Goal: Information Seeking & Learning: Find specific page/section

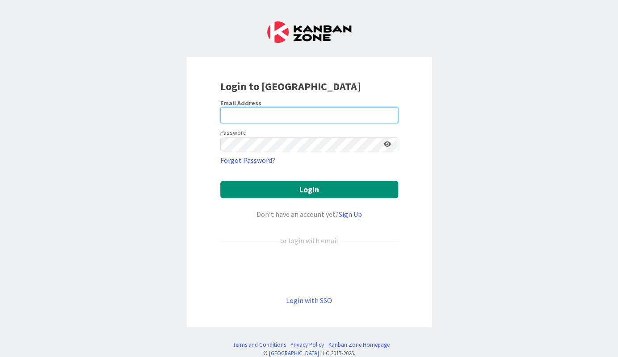
click at [0, 357] on com-1password-button at bounding box center [0, 357] width 0 height 0
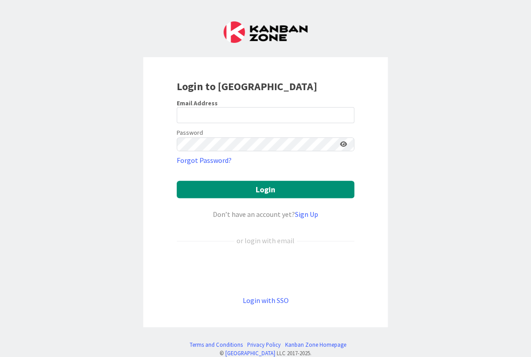
click at [59, 97] on div "Login to Kanban Zone Email Address Password Forgot Password? Login Don’t have a…" at bounding box center [265, 178] width 531 height 357
type input "juhani.snellman@pandia.fi"
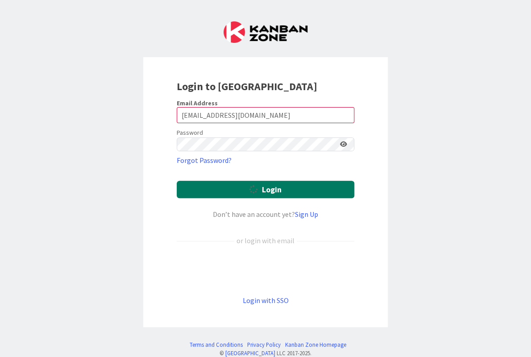
click at [273, 181] on button "Login" at bounding box center [266, 189] width 178 height 17
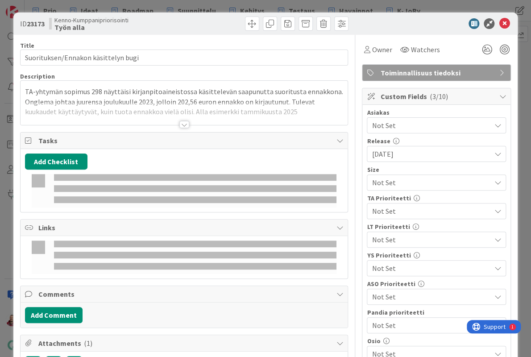
type input "ryhmä"
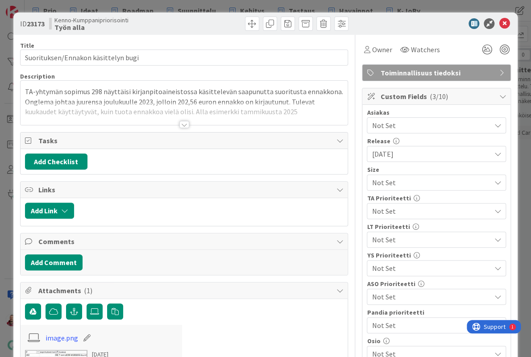
click at [503, 22] on icon at bounding box center [504, 23] width 11 height 11
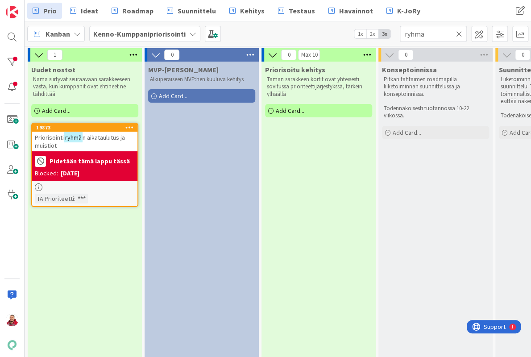
click at [460, 30] on icon at bounding box center [459, 34] width 6 height 8
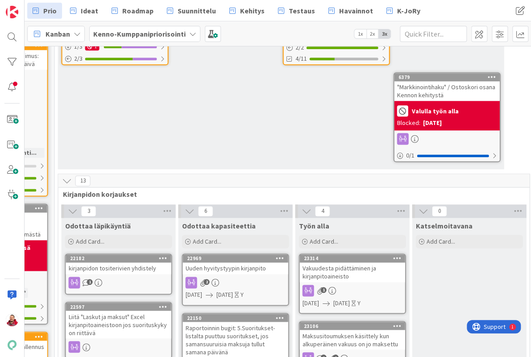
scroll to position [442, 676]
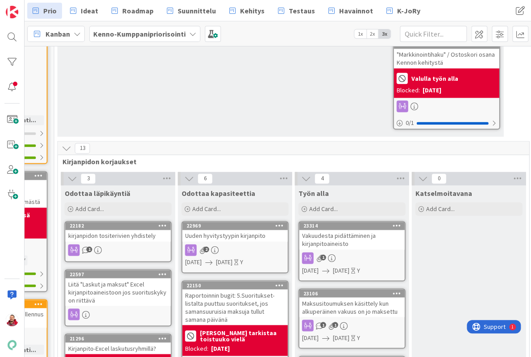
click at [213, 289] on div "Raportoinnin bugit: 5.Suoritukset-listalta puuttuu suoritukset, jos samansuurui…" at bounding box center [234, 307] width 105 height 36
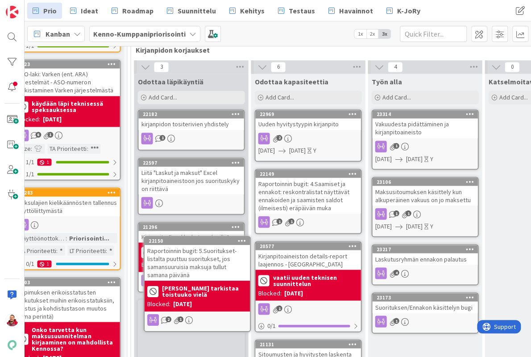
scroll to position [553, 603]
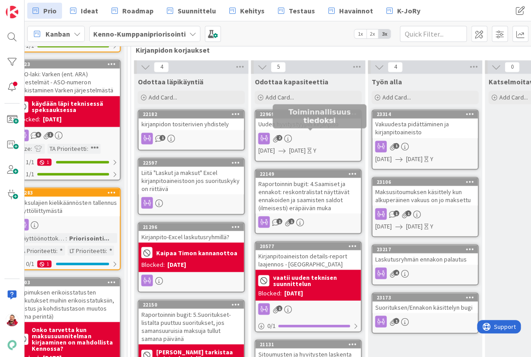
click at [311, 250] on div "Kirjanpitoaineiston details-report laajennos - Tasetilit" at bounding box center [307, 260] width 105 height 20
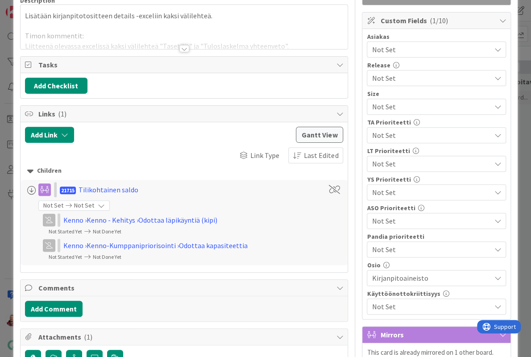
scroll to position [76, 0]
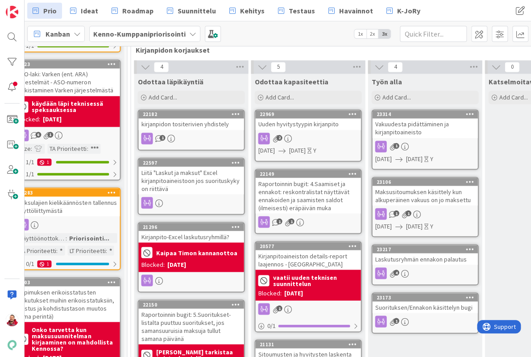
click at [321, 250] on div "Kirjanpitoaineiston details-report laajennos - Tasetilit" at bounding box center [307, 260] width 105 height 20
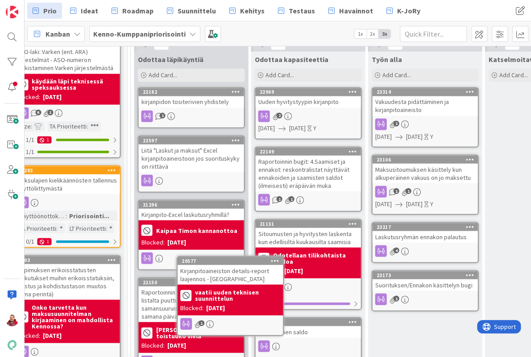
scroll to position [584, 603]
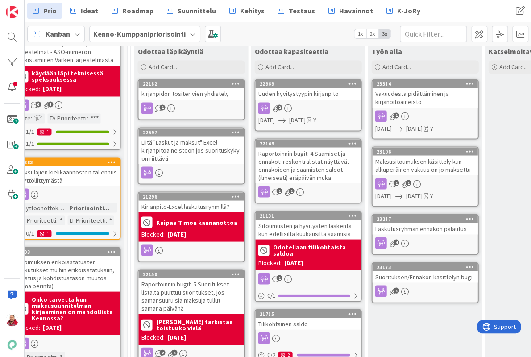
click at [301, 220] on div "Sitoumusten ja hyvitysten laskenta kun edellisiltä kuukausilta saamisia" at bounding box center [307, 230] width 105 height 20
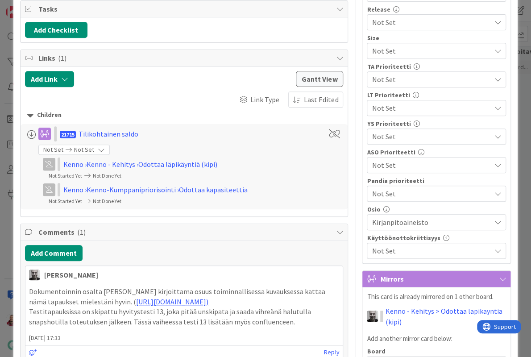
scroll to position [-3, 0]
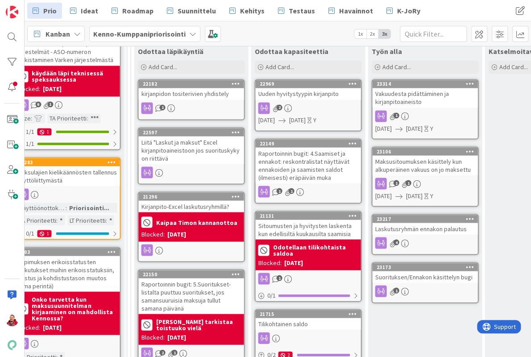
scroll to position [566, 603]
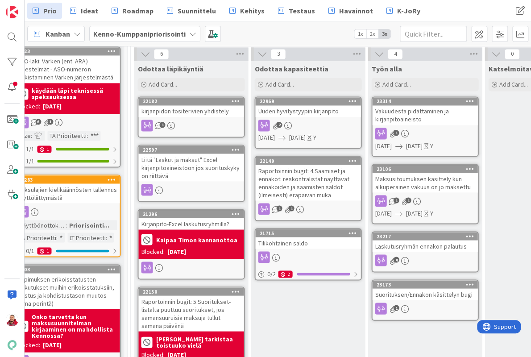
click at [299, 237] on div "Tilikohtainen saldo" at bounding box center [307, 243] width 105 height 12
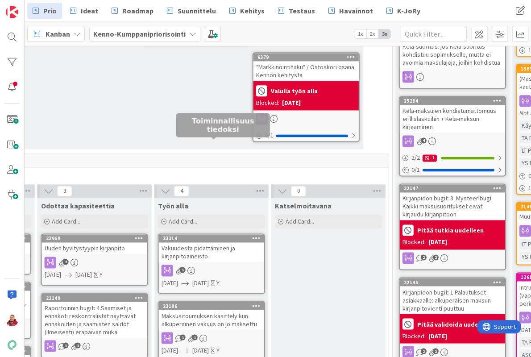
click at [213, 234] on link "23314 Vakuudesta pidättäminen ja kirjanpitoaineisto 1 29/09/2025 29/09/2025 Y" at bounding box center [211, 264] width 107 height 60
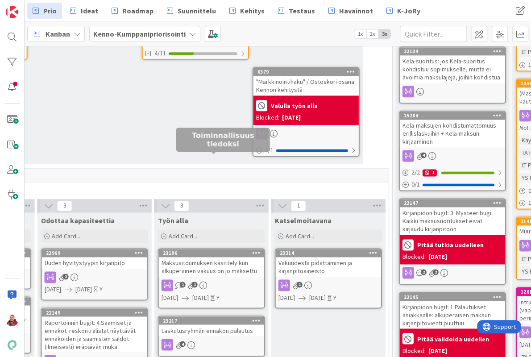
click at [184, 257] on div "Maksusitoumuksen käsittely kun alkuperäinen vakuus on jo maksettu" at bounding box center [211, 267] width 105 height 20
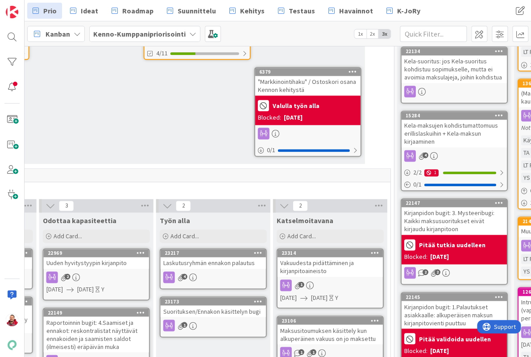
click at [205, 257] on div "Laskutusryhmän ennakon palautus" at bounding box center [213, 263] width 105 height 12
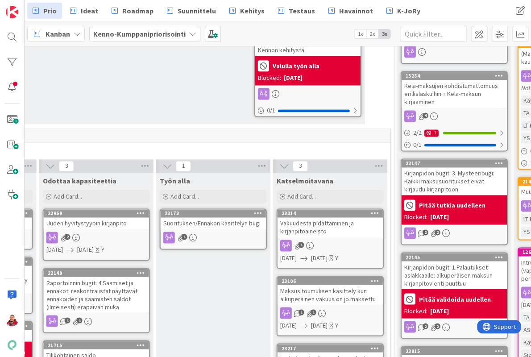
click at [210, 209] on link "23173 Suorituksen/Ennakon käsittelyn bugi 1" at bounding box center [213, 229] width 107 height 41
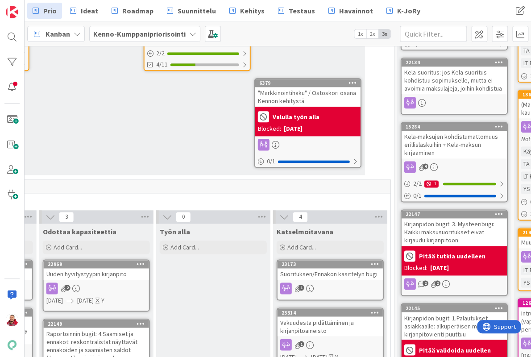
click at [92, 268] on div "Uuden hyvitystyypin kirjanpito" at bounding box center [96, 274] width 105 height 12
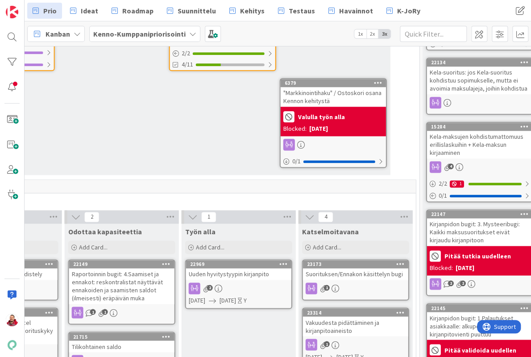
click at [113, 268] on div "Raportoinnin bugit: 4.Saamiset ja ennakot: reskontralistat näyttävät ennakoiden…" at bounding box center [121, 286] width 105 height 36
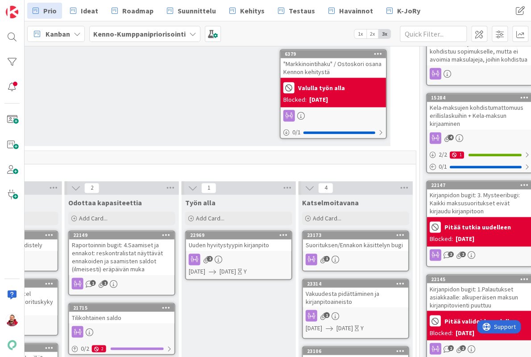
click at [101, 312] on div "Tilikohtainen saldo" at bounding box center [121, 318] width 105 height 12
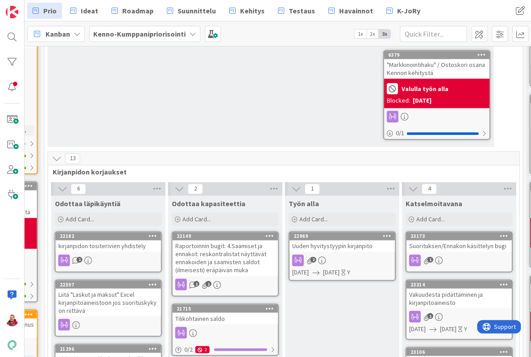
click at [96, 240] on div "kirjanpidon tositerivien yhdistely" at bounding box center [107, 246] width 105 height 12
click at [103, 289] on div "Liitä "Laskut ja maksut" Excel kirjanpitoaineistoon jos suorituskyky on riittävä" at bounding box center [107, 303] width 105 height 28
click at [103, 353] on div "Kirjanpito-Excel laskutusryhmillä?" at bounding box center [107, 359] width 105 height 12
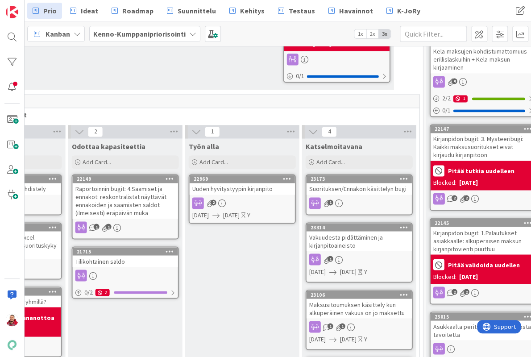
scroll to position [492, 786]
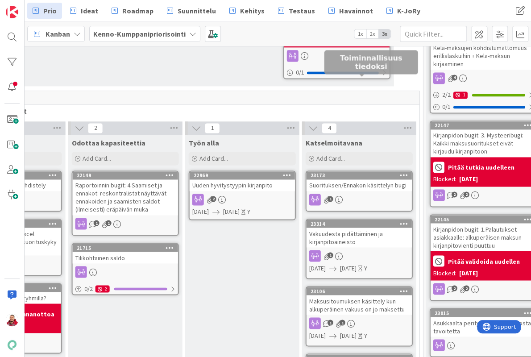
click at [347, 180] on div "Suorituksen/Ennakon käsittelyn bugi" at bounding box center [359, 186] width 105 height 12
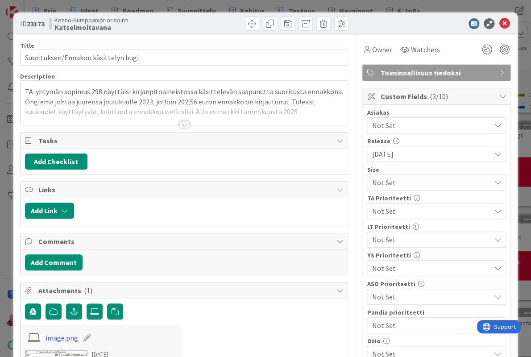
scroll to position [136, 0]
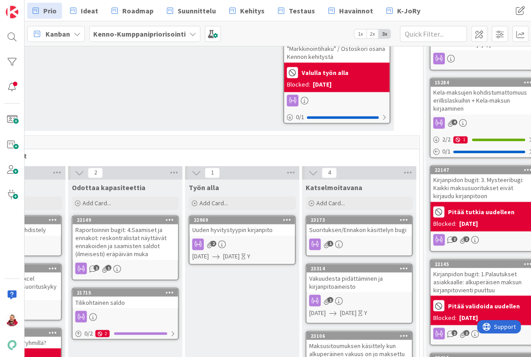
click at [336, 272] on div "Vakuudesta pidättäminen ja kirjanpitoaineisto" at bounding box center [359, 282] width 105 height 20
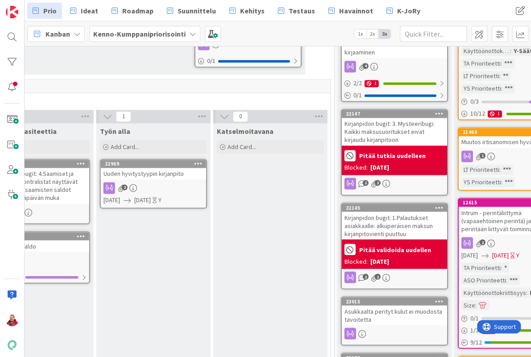
scroll to position [516, 874]
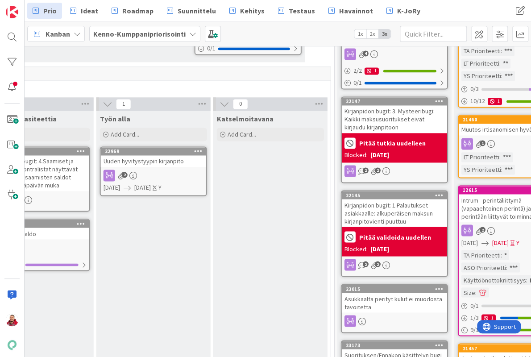
click at [146, 155] on div "Uuden hyvitystyypin kirjanpito" at bounding box center [153, 161] width 105 height 12
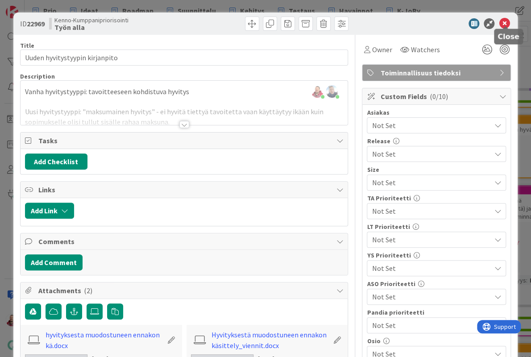
click at [508, 18] on icon at bounding box center [504, 23] width 11 height 11
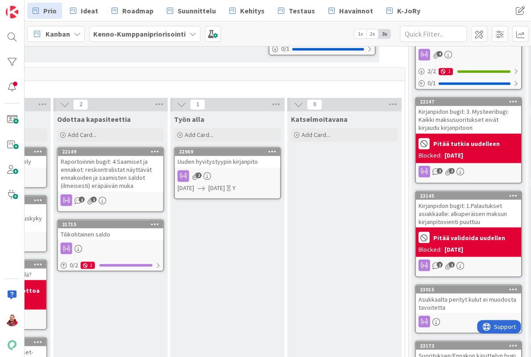
click at [201, 156] on div "Uuden hyvitystyypin kirjanpito" at bounding box center [227, 162] width 105 height 12
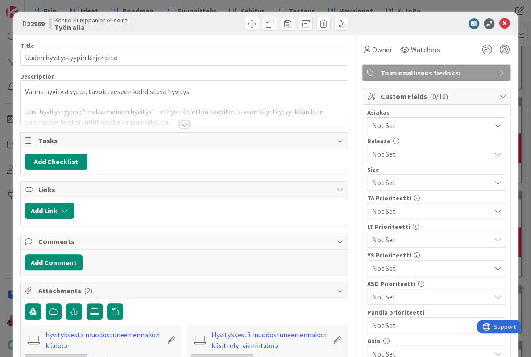
scroll to position [17, 0]
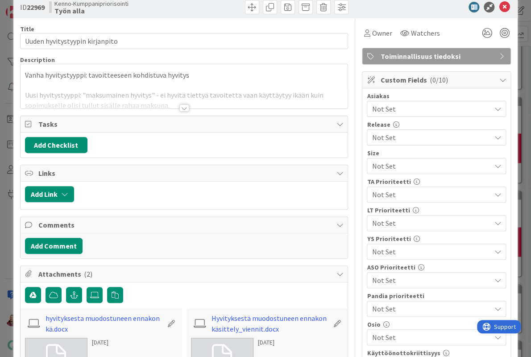
click at [182, 105] on div at bounding box center [185, 108] width 10 height 7
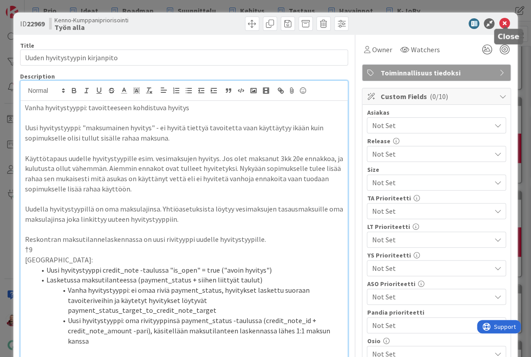
click at [506, 22] on icon at bounding box center [504, 23] width 11 height 11
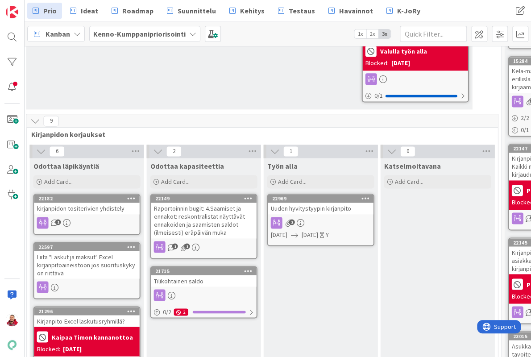
scroll to position [469, 707]
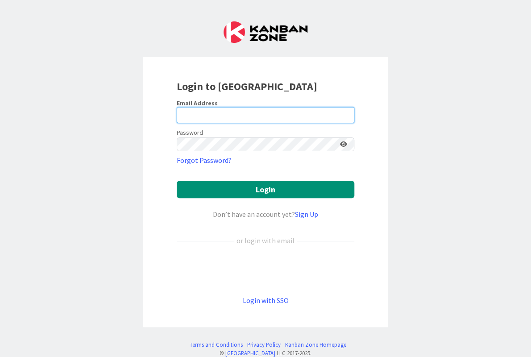
type input "[EMAIL_ADDRESS][DOMAIN_NAME]"
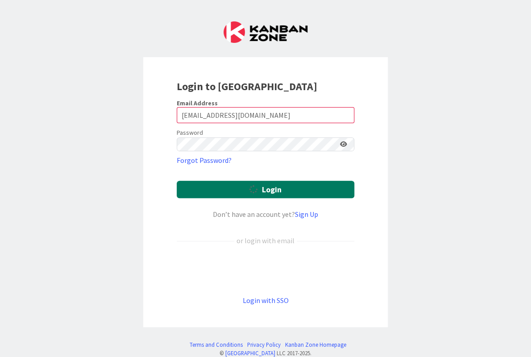
click at [245, 181] on button "Login" at bounding box center [266, 189] width 178 height 17
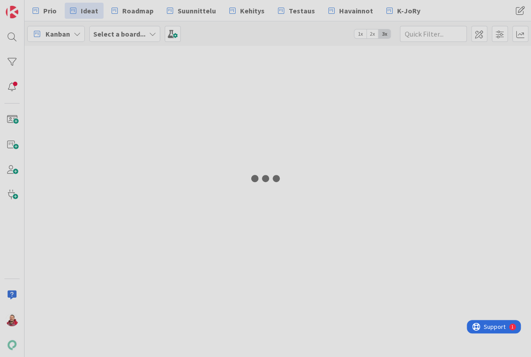
type input "22935"
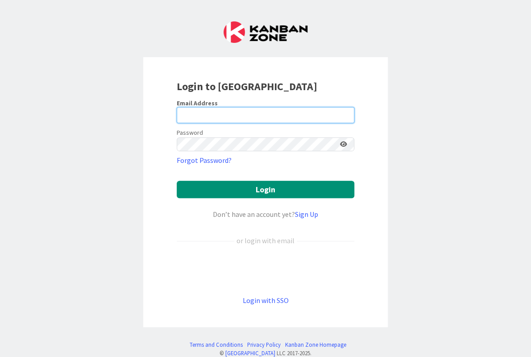
type input "[EMAIL_ADDRESS][DOMAIN_NAME]"
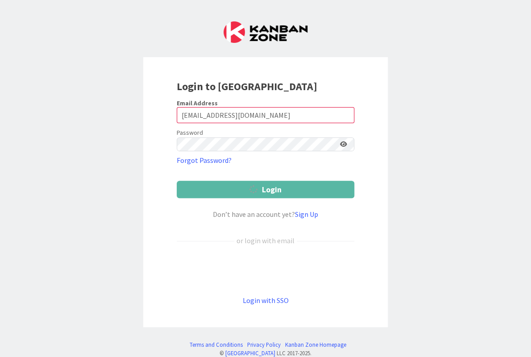
click at [243, 181] on button "Login" at bounding box center [266, 189] width 178 height 17
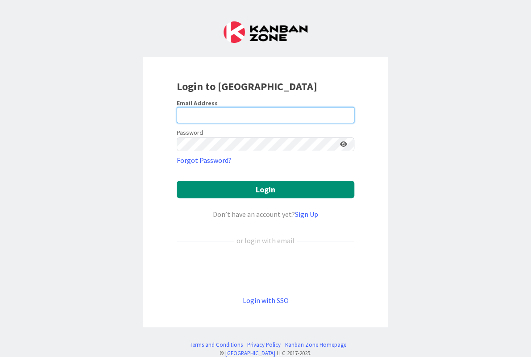
type input "juhani.snellman@pandia.fi"
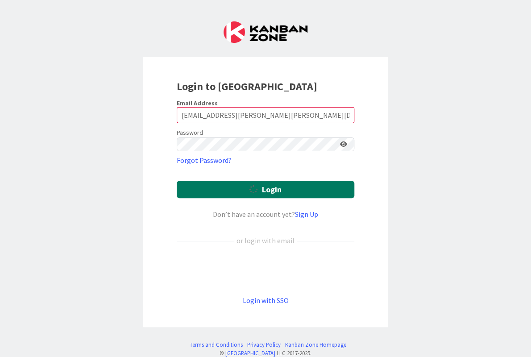
click at [219, 181] on button "Login" at bounding box center [266, 189] width 178 height 17
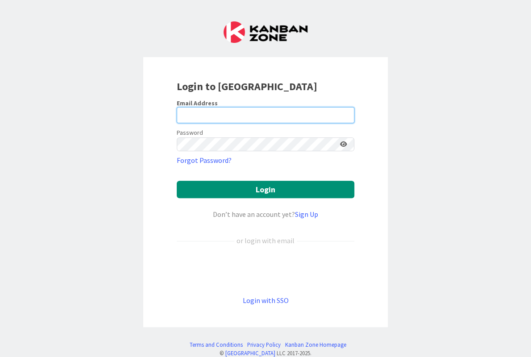
type input "[EMAIL_ADDRESS][DOMAIN_NAME]"
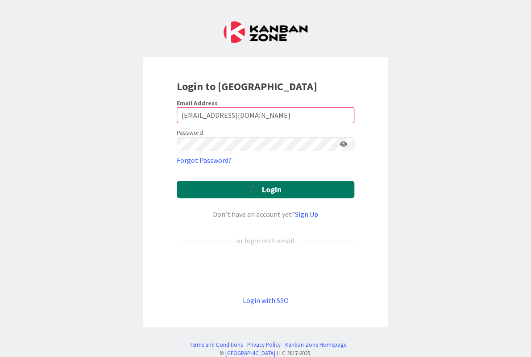
click at [222, 181] on button "Login" at bounding box center [266, 189] width 178 height 17
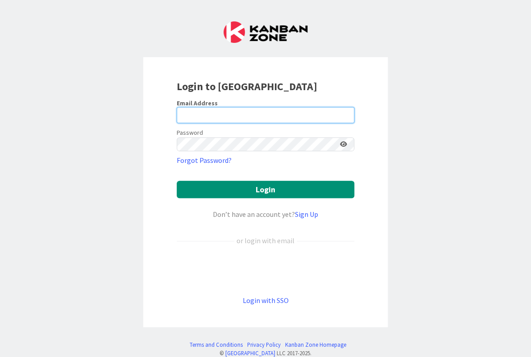
type input "[EMAIL_ADDRESS][DOMAIN_NAME]"
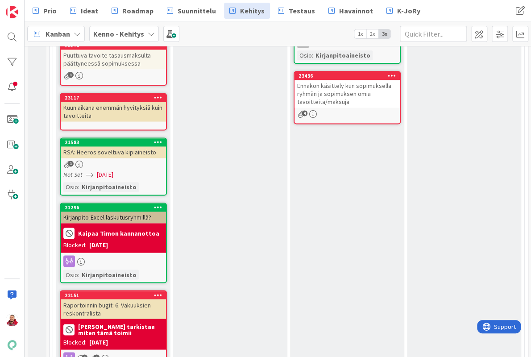
scroll to position [520, 0]
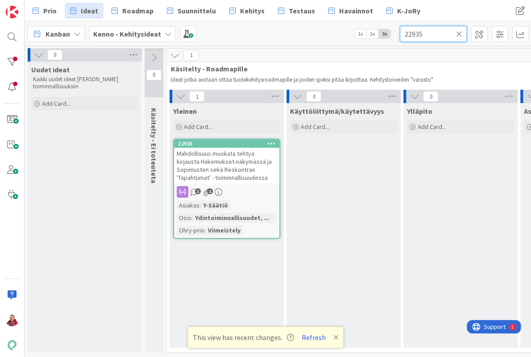
click at [457, 29] on input "22935" at bounding box center [433, 34] width 67 height 16
click at [460, 35] on icon at bounding box center [459, 34] width 6 height 8
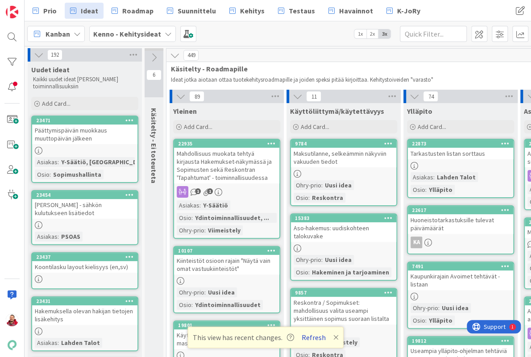
click at [299, 337] on button "Refresh" at bounding box center [314, 338] width 30 height 12
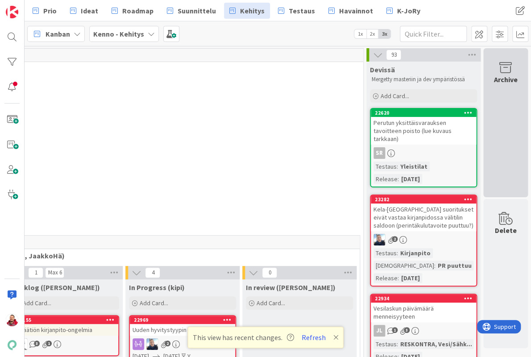
scroll to position [0, 165]
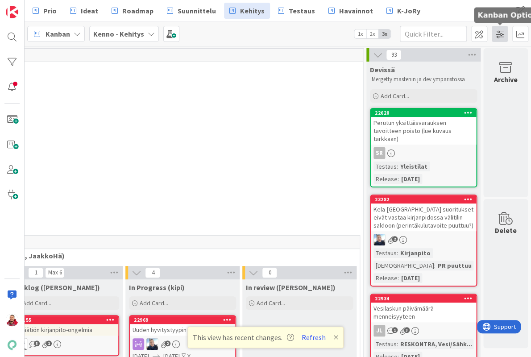
click at [504, 34] on span at bounding box center [500, 34] width 16 height 16
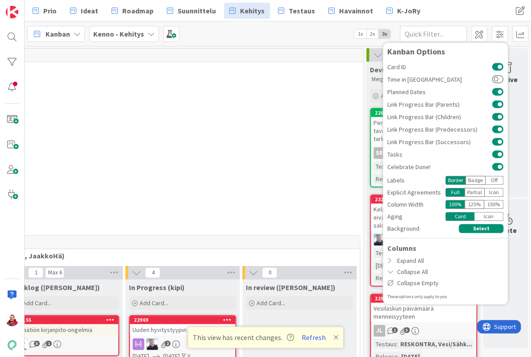
click at [449, 7] on div "Prio Ideat Roadmap Suunnittelu Kehitys Testaus Havainnot K-JoRy Prio Ideat Road…" at bounding box center [278, 10] width 507 height 21
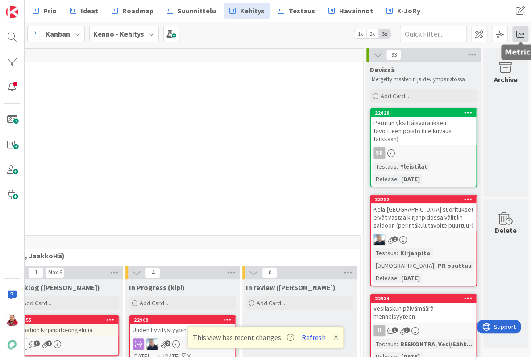
click at [523, 36] on span at bounding box center [521, 34] width 16 height 16
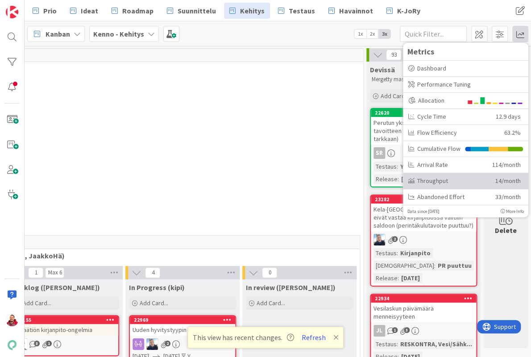
click at [456, 183] on div "Throughput 14/month" at bounding box center [465, 181] width 125 height 16
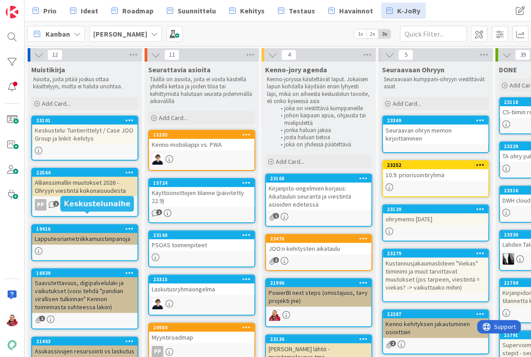
click at [77, 233] on div "Lapputeoriametriikkamuistiinpanoja" at bounding box center [84, 239] width 105 height 12
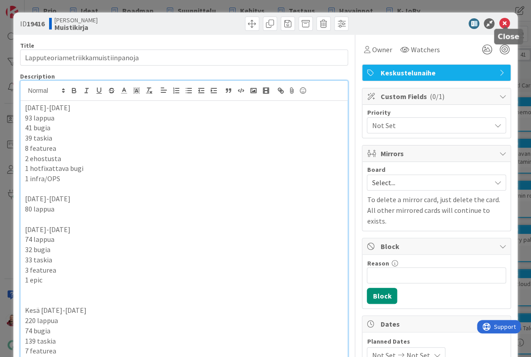
click at [504, 23] on icon at bounding box center [504, 23] width 11 height 11
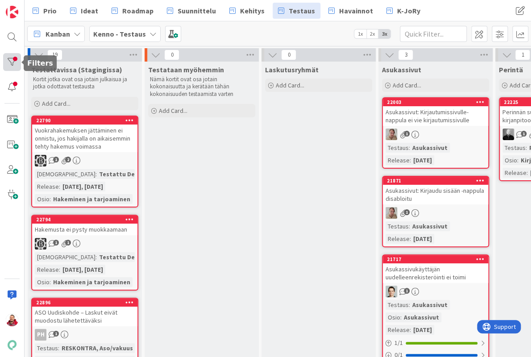
click at [15, 63] on div at bounding box center [12, 62] width 18 height 18
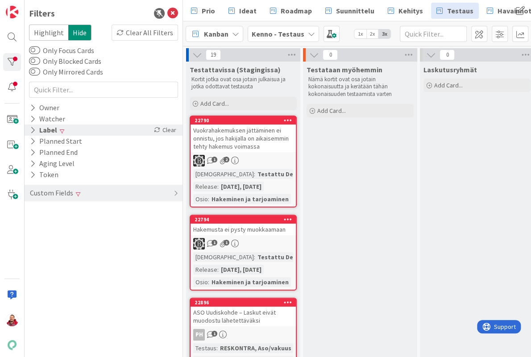
click at [30, 126] on icon at bounding box center [33, 130] width 6 height 8
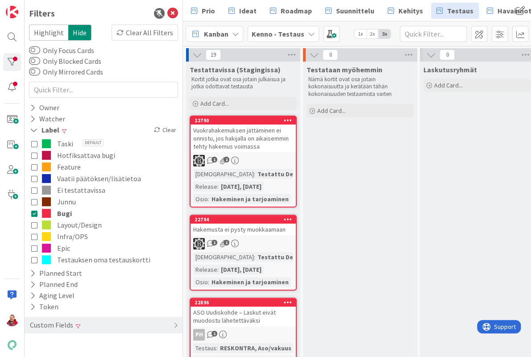
click at [36, 210] on icon at bounding box center [34, 213] width 6 height 6
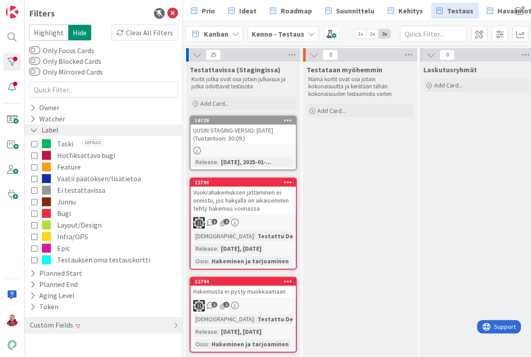
click at [30, 126] on icon at bounding box center [34, 130] width 8 height 8
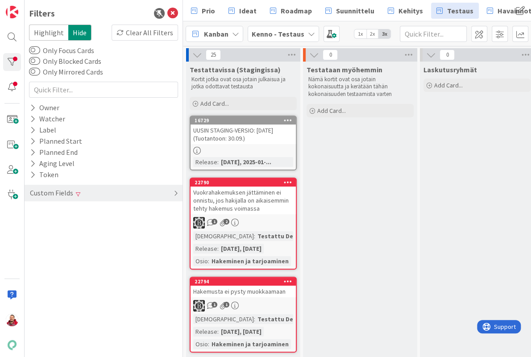
click at [41, 188] on div "Custom Fields" at bounding box center [51, 193] width 45 height 11
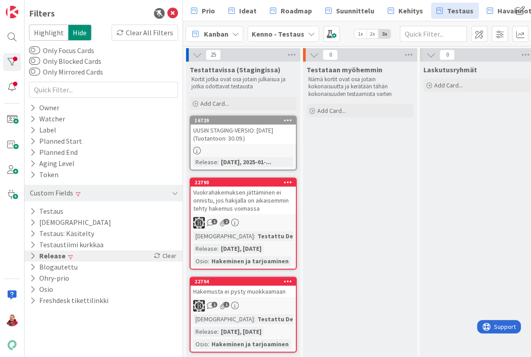
click at [32, 252] on icon at bounding box center [33, 256] width 6 height 8
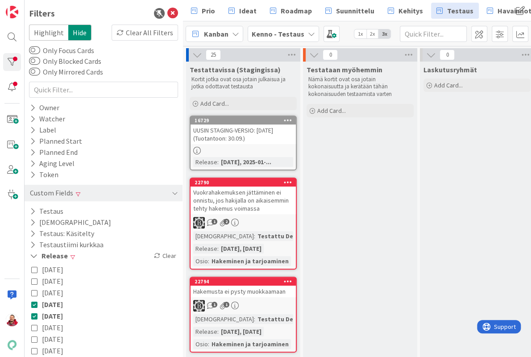
click at [33, 267] on icon at bounding box center [34, 270] width 6 height 6
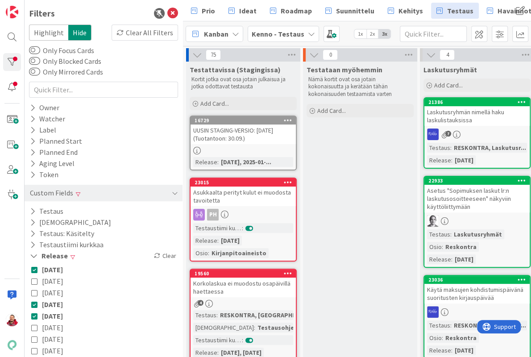
click at [36, 301] on icon at bounding box center [34, 304] width 6 height 6
click at [36, 313] on icon at bounding box center [34, 316] width 6 height 6
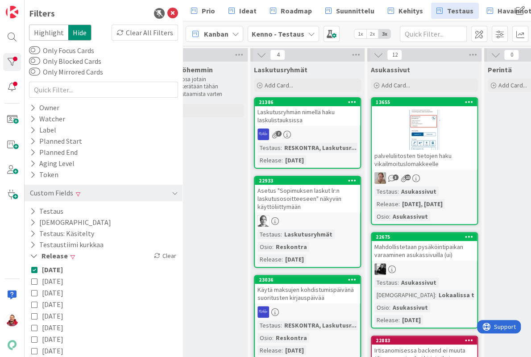
scroll to position [0, 252]
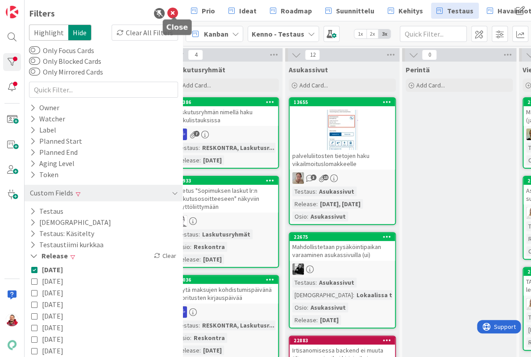
click at [173, 12] on icon at bounding box center [172, 13] width 11 height 11
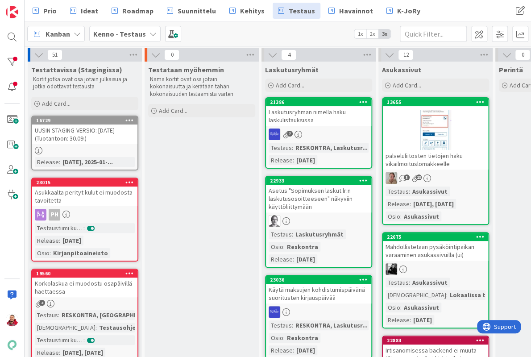
scroll to position [0, 0]
click at [13, 63] on div at bounding box center [12, 62] width 18 height 18
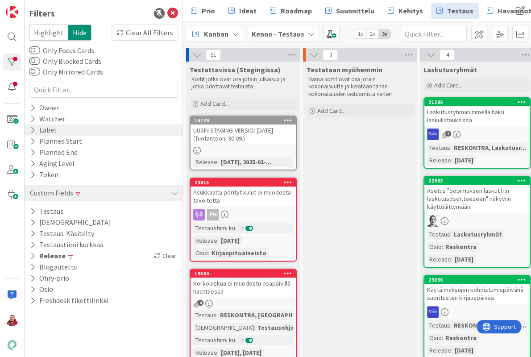
click at [32, 126] on icon at bounding box center [33, 130] width 6 height 8
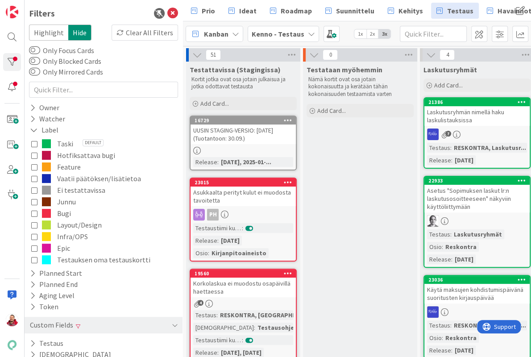
click at [33, 141] on icon at bounding box center [34, 144] width 6 height 6
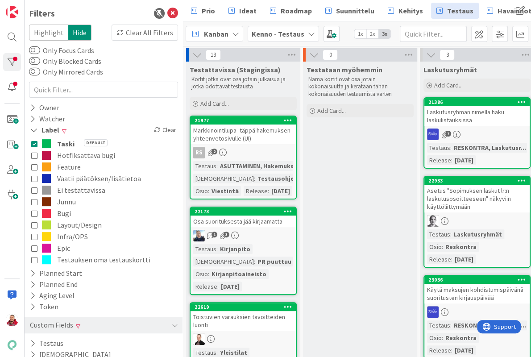
click at [172, 13] on icon at bounding box center [172, 13] width 11 height 11
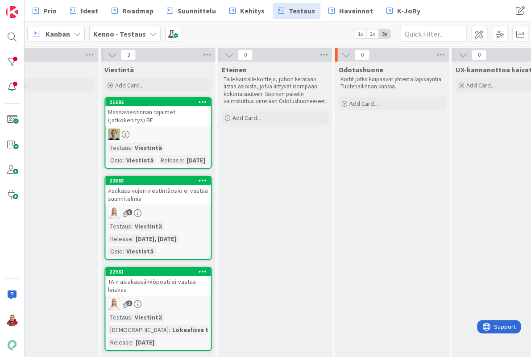
scroll to position [0, 487]
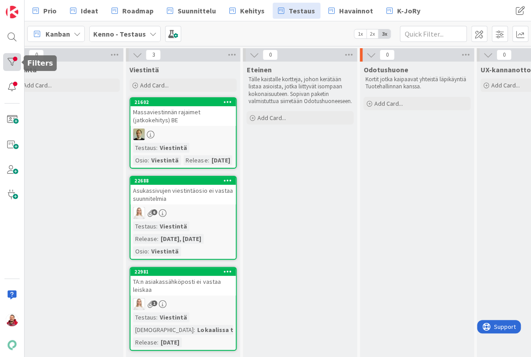
click at [4, 60] on div at bounding box center [12, 62] width 18 height 18
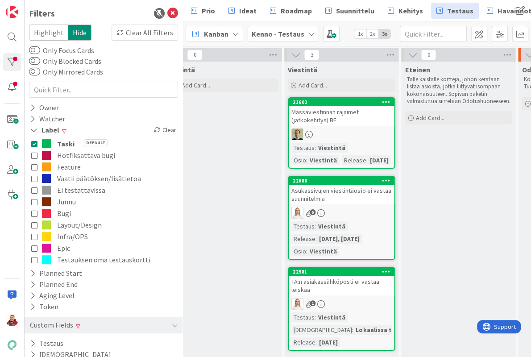
click at [34, 141] on icon at bounding box center [34, 144] width 6 height 6
click at [37, 210] on icon at bounding box center [34, 213] width 6 height 6
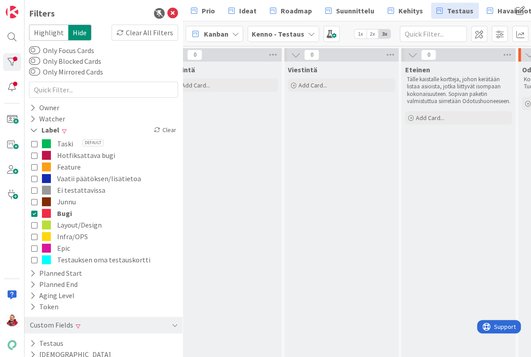
click at [36, 210] on icon at bounding box center [34, 213] width 6 height 6
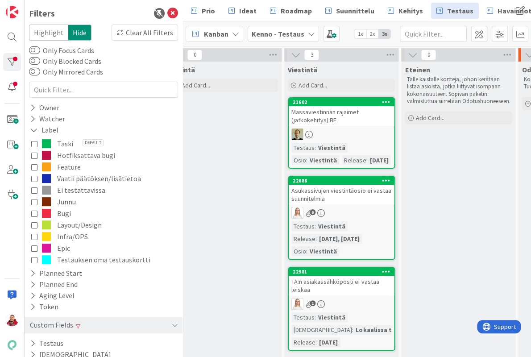
click at [34, 164] on icon at bounding box center [34, 167] width 6 height 6
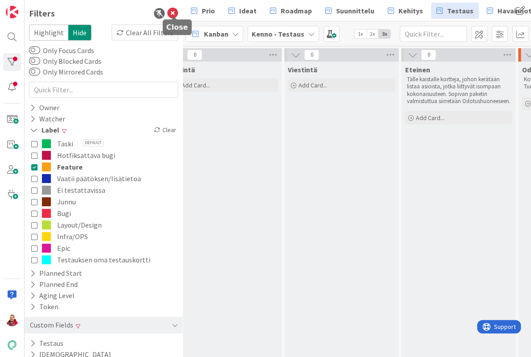
click at [172, 12] on icon at bounding box center [172, 13] width 11 height 11
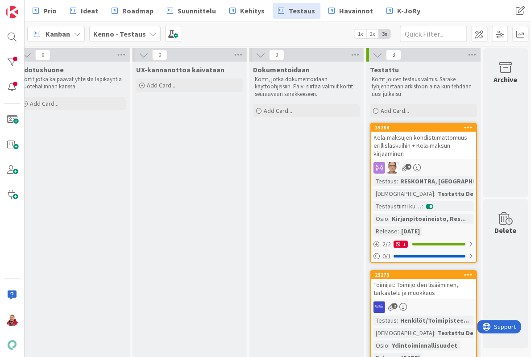
scroll to position [0, 832]
click at [12, 61] on div at bounding box center [12, 62] width 18 height 18
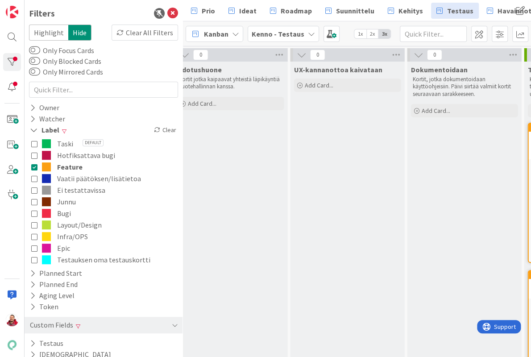
click at [33, 164] on icon at bounding box center [34, 167] width 6 height 6
click at [33, 210] on icon at bounding box center [34, 213] width 6 height 6
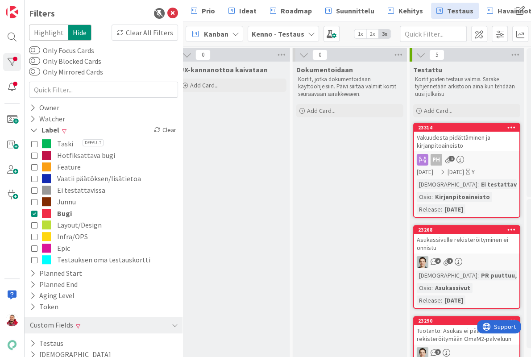
scroll to position [0, 947]
click at [34, 210] on icon at bounding box center [34, 213] width 6 height 6
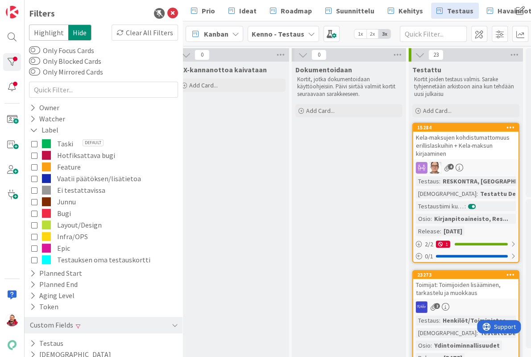
click at [34, 245] on icon at bounding box center [34, 248] width 6 height 6
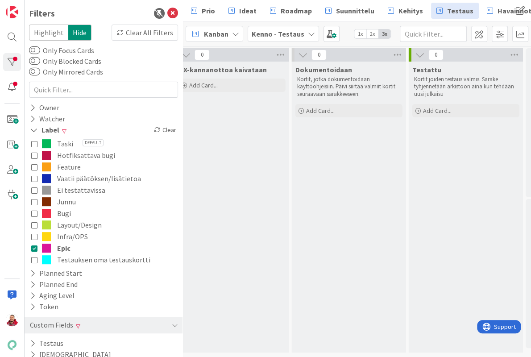
click at [34, 245] on icon at bounding box center [34, 248] width 6 height 6
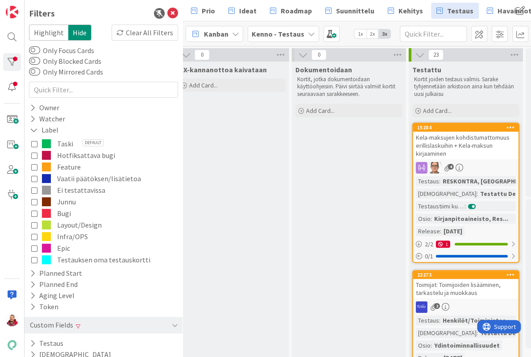
click at [33, 152] on icon at bounding box center [34, 155] width 6 height 6
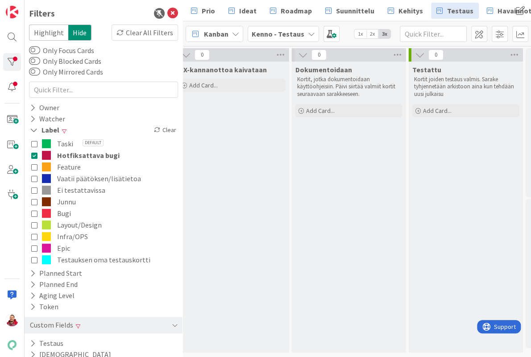
click at [35, 176] on icon at bounding box center [34, 179] width 6 height 6
click at [34, 184] on button "Ei testattavissa" at bounding box center [103, 190] width 145 height 12
click at [34, 199] on icon at bounding box center [34, 202] width 6 height 6
click at [34, 222] on icon at bounding box center [34, 225] width 6 height 6
click at [33, 234] on icon at bounding box center [34, 237] width 6 height 6
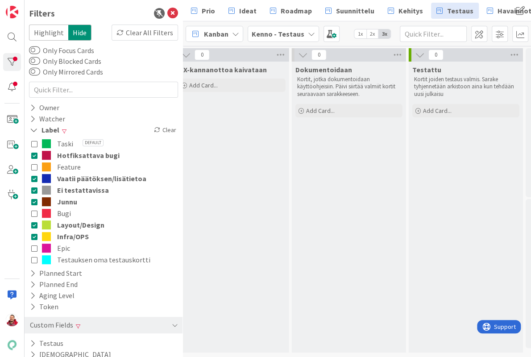
click at [33, 245] on icon at bounding box center [34, 248] width 6 height 6
click at [173, 13] on icon at bounding box center [172, 13] width 11 height 11
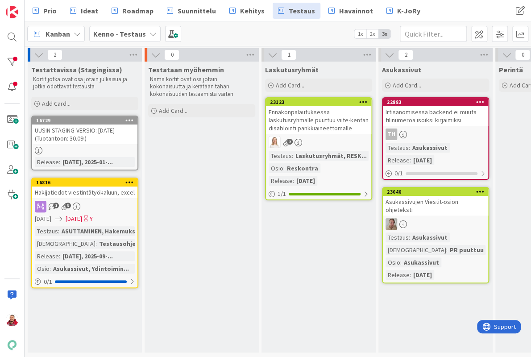
scroll to position [0, 0]
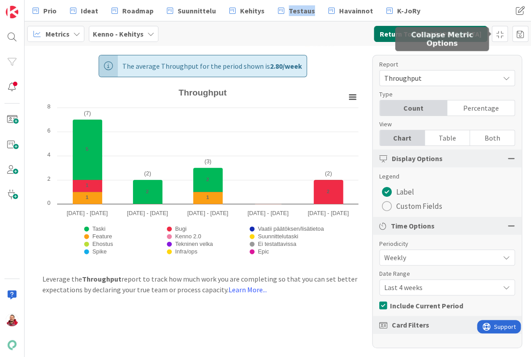
click at [461, 30] on button "Return To [GEOGRAPHIC_DATA]" at bounding box center [430, 34] width 113 height 16
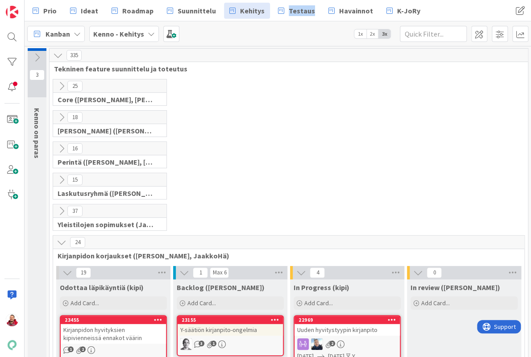
click at [59, 238] on icon at bounding box center [62, 243] width 10 height 10
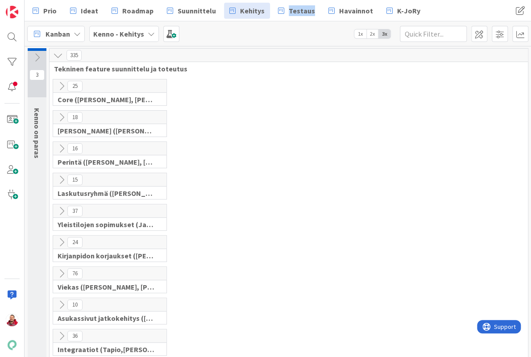
click at [60, 114] on icon at bounding box center [62, 118] width 10 height 10
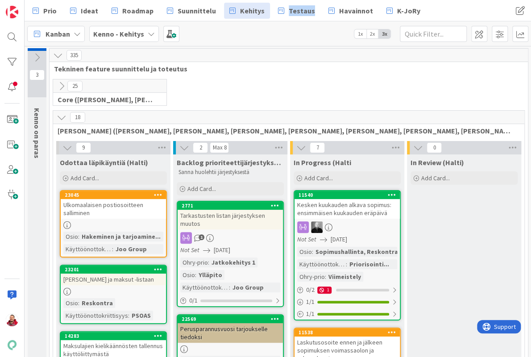
click at [357, 199] on div "Kesken kuukauden alkava sopimus: ensimmäisen kuukauden eräpäivä" at bounding box center [347, 209] width 105 height 20
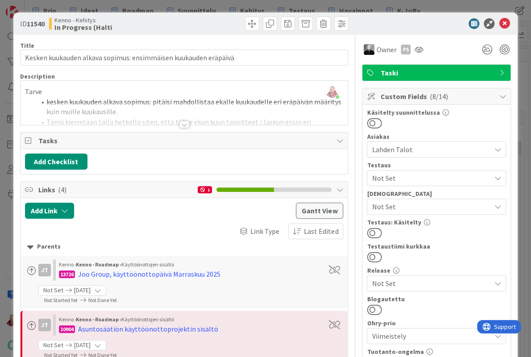
click at [182, 121] on div at bounding box center [185, 124] width 10 height 7
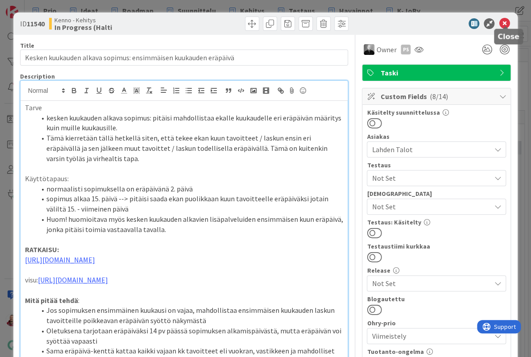
click at [506, 23] on icon at bounding box center [504, 23] width 11 height 11
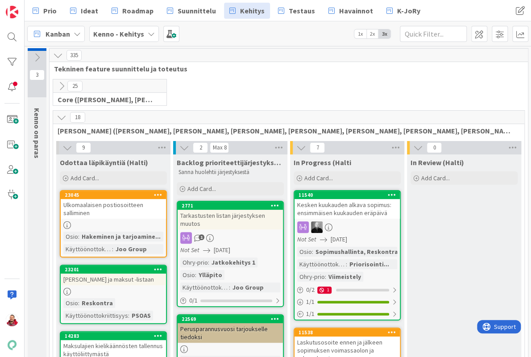
click at [237, 210] on div "Tarkastusten listan järjestyksen muutos" at bounding box center [230, 220] width 105 height 20
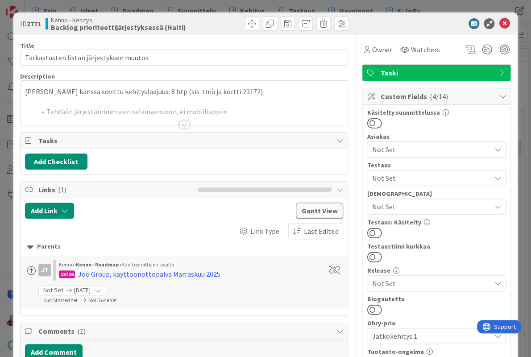
click at [184, 121] on div at bounding box center [185, 124] width 10 height 7
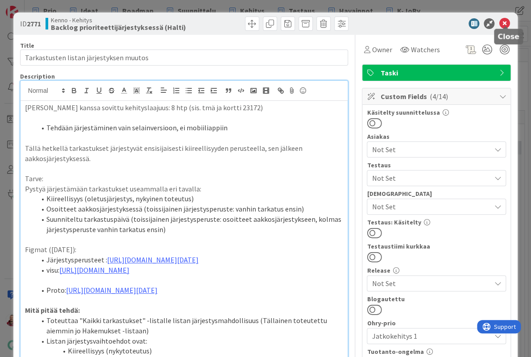
click at [506, 24] on icon at bounding box center [504, 23] width 11 height 11
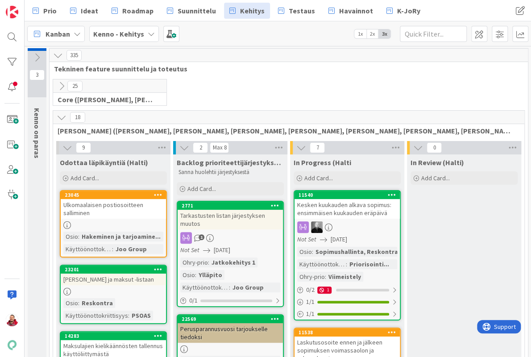
click at [61, 83] on icon at bounding box center [62, 86] width 10 height 10
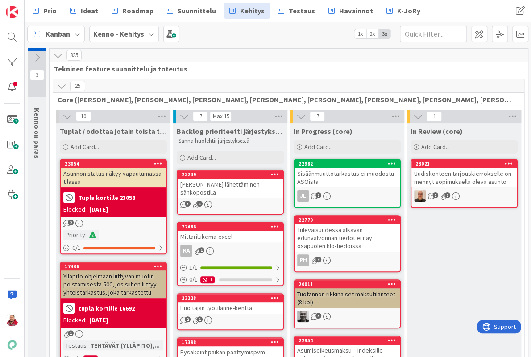
click at [61, 83] on icon at bounding box center [62, 86] width 10 height 10
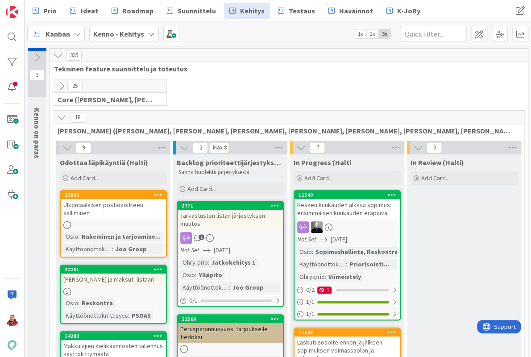
click at [63, 113] on icon at bounding box center [62, 118] width 10 height 10
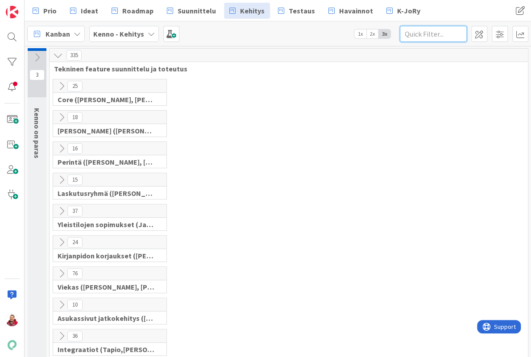
click at [415, 30] on input "text" at bounding box center [433, 34] width 67 height 16
click at [62, 113] on icon at bounding box center [62, 118] width 10 height 10
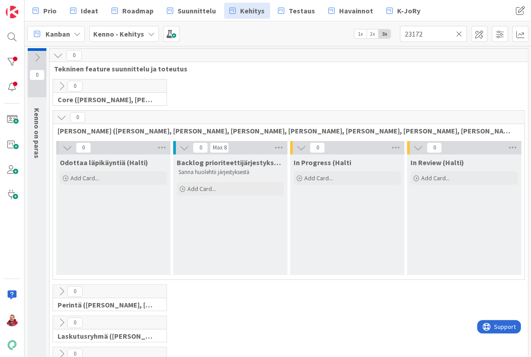
click at [62, 113] on icon at bounding box center [62, 118] width 10 height 10
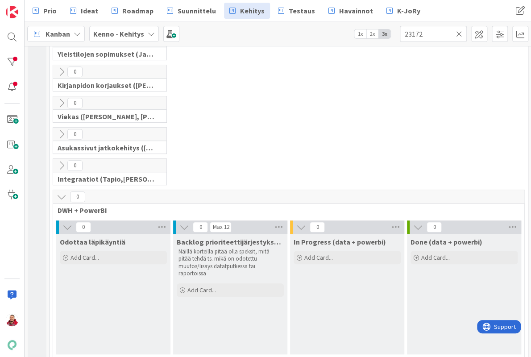
click at [60, 192] on icon at bounding box center [62, 197] width 10 height 10
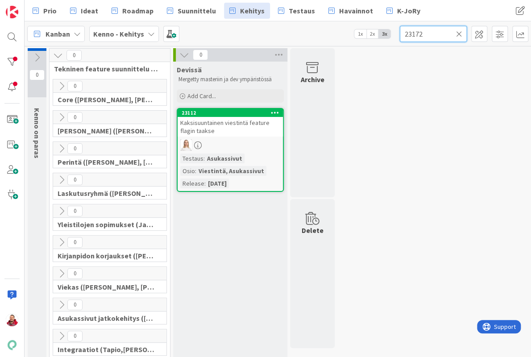
click at [437, 38] on input "23172" at bounding box center [433, 34] width 67 height 16
click at [456, 30] on input "231111" at bounding box center [433, 34] width 67 height 16
type input "231111"
click at [459, 30] on icon at bounding box center [459, 34] width 6 height 8
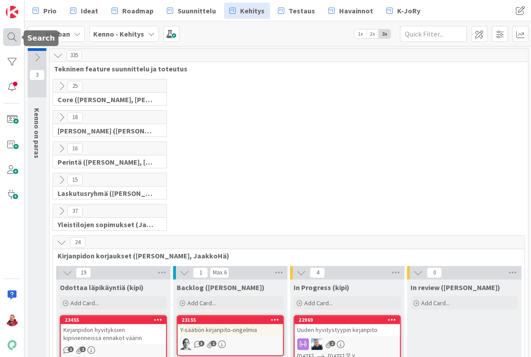
click at [14, 38] on div at bounding box center [12, 37] width 18 height 18
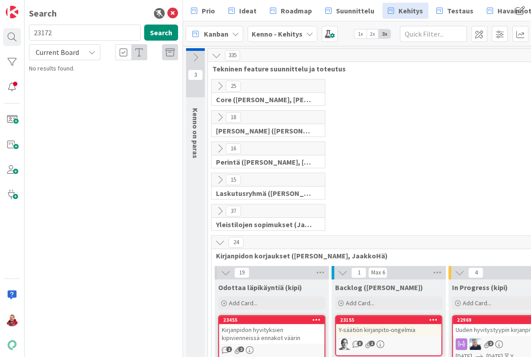
type input "23172"
click at [59, 46] on span "Current Board" at bounding box center [57, 52] width 46 height 13
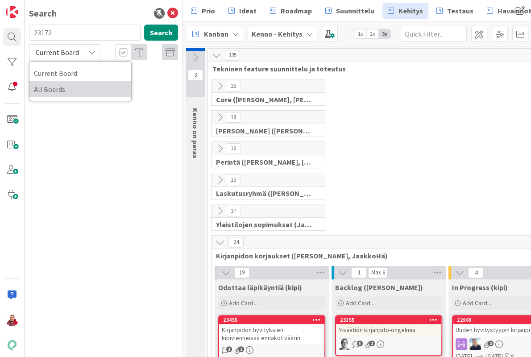
click at [52, 83] on span "All Boards" at bounding box center [80, 89] width 93 height 13
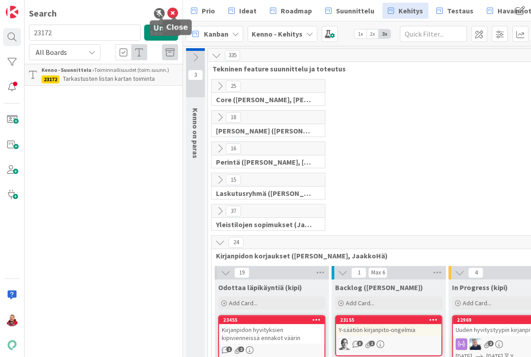
click at [171, 11] on icon at bounding box center [172, 13] width 11 height 11
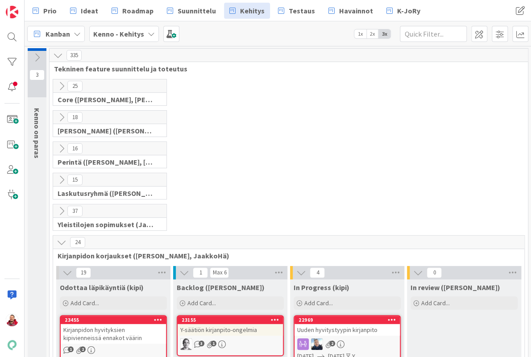
click at [61, 238] on icon at bounding box center [62, 243] width 10 height 10
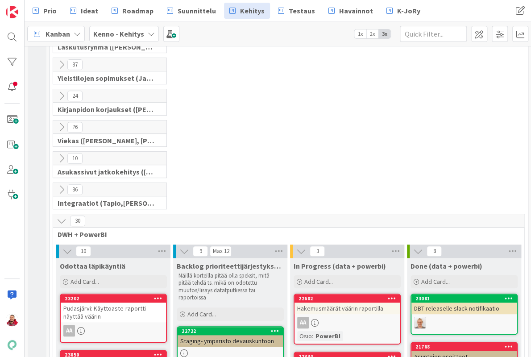
scroll to position [151, 0]
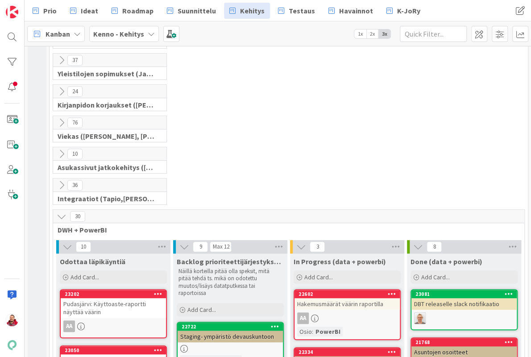
click at [59, 210] on div "30" at bounding box center [289, 216] width 472 height 13
click at [59, 212] on icon at bounding box center [62, 217] width 10 height 10
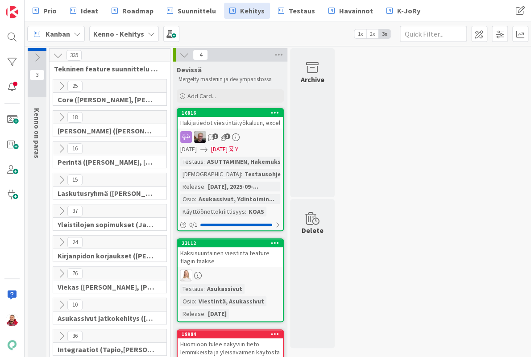
scroll to position [0, 0]
click at [421, 163] on div "3 Kenno on paras 335 Tekninen feature suunnittelu ja toteutus 25 Core ([PERSON_…" at bounding box center [277, 284] width 503 height 473
click at [59, 113] on icon at bounding box center [62, 118] width 10 height 10
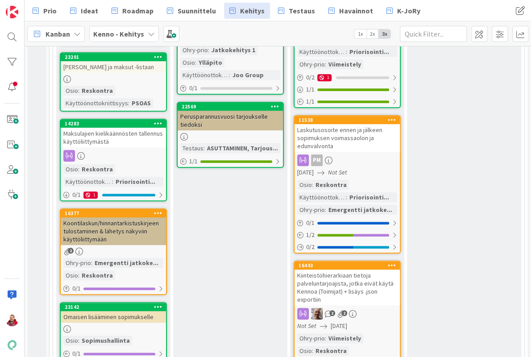
scroll to position [224, 0]
